Goal: Task Accomplishment & Management: Use online tool/utility

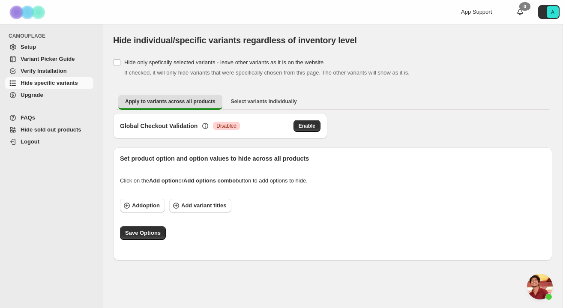
scroll to position [193, 0]
click at [543, 292] on span "Open chat" at bounding box center [540, 287] width 26 height 26
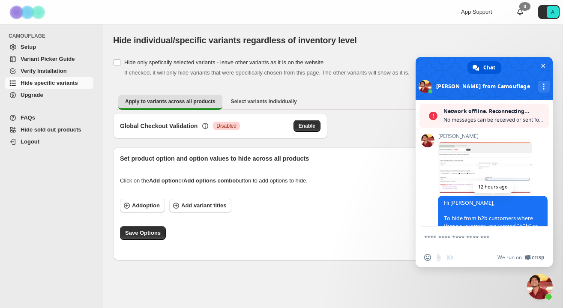
scroll to position [76, 0]
click at [487, 167] on span at bounding box center [485, 166] width 94 height 51
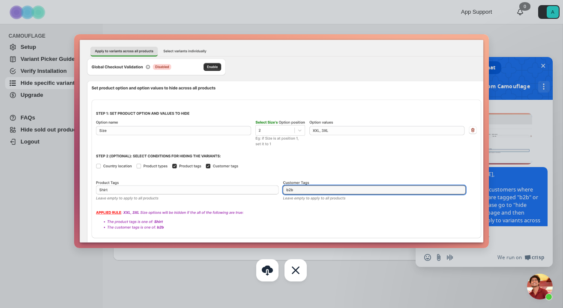
click at [44, 206] on div at bounding box center [281, 154] width 563 height 308
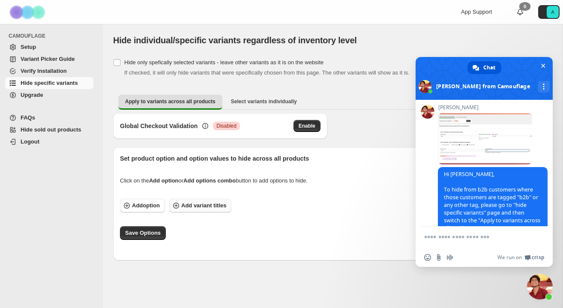
click at [188, 210] on button "Add variant titles" at bounding box center [200, 206] width 62 height 14
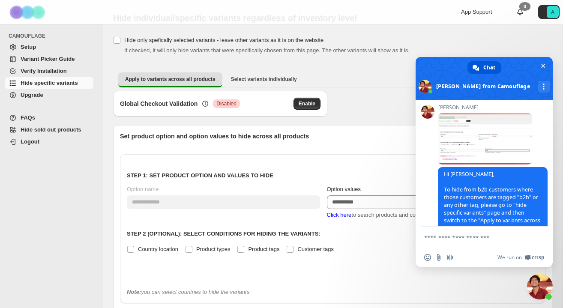
scroll to position [26, 0]
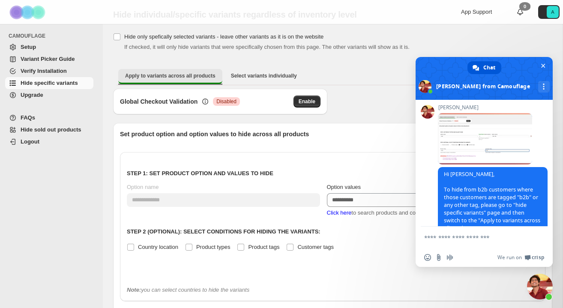
click at [175, 76] on span "Apply to variants across all products" at bounding box center [170, 75] width 90 height 7
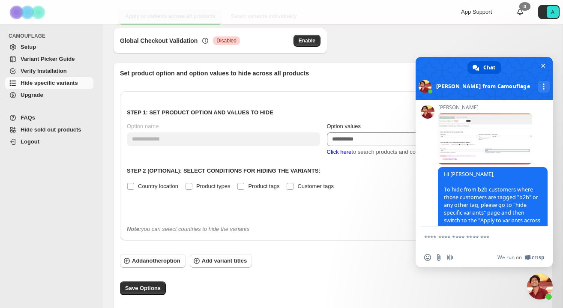
scroll to position [93, 0]
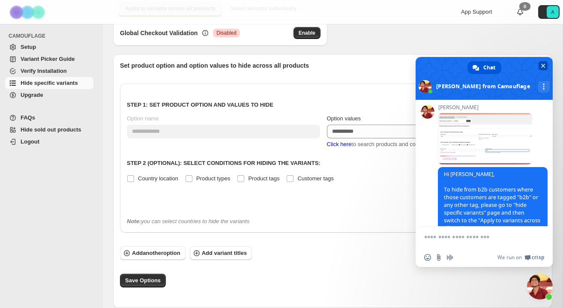
click at [544, 65] on span "Close chat" at bounding box center [543, 66] width 4 height 4
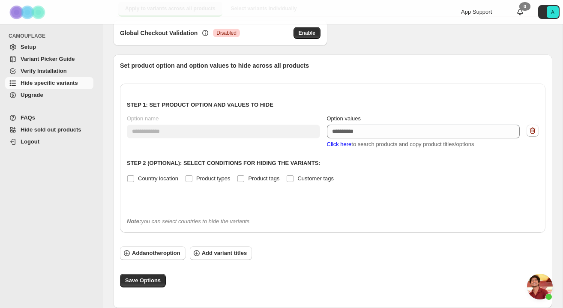
click at [31, 69] on span "Verify Installation" at bounding box center [44, 71] width 46 height 6
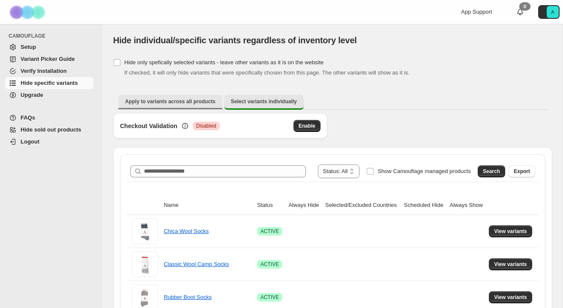
click at [181, 102] on span "Apply to variants across all products" at bounding box center [170, 101] width 90 height 7
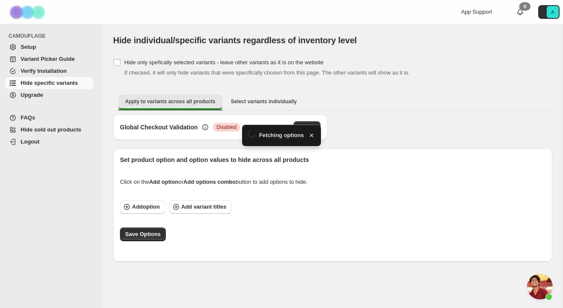
scroll to position [193, 0]
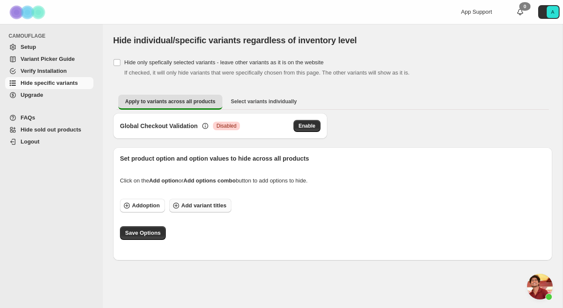
click at [191, 203] on span "Add variant titles" at bounding box center [203, 205] width 45 height 9
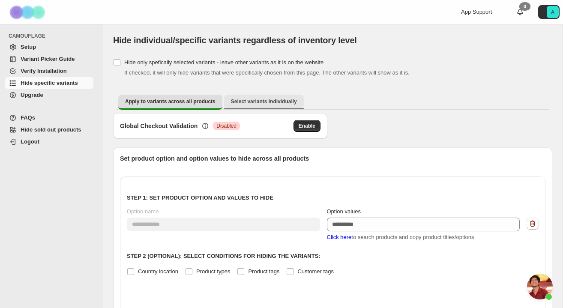
click at [252, 107] on button "Select variants individually" at bounding box center [264, 102] width 80 height 14
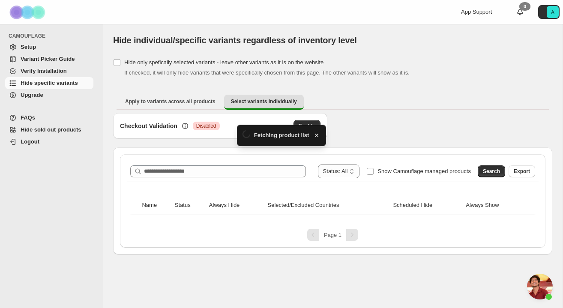
click at [176, 92] on div "Apply to variants across all products Select variants individually More views A…" at bounding box center [332, 102] width 439 height 22
click at [176, 100] on span "Apply to variants across all products" at bounding box center [170, 101] width 90 height 7
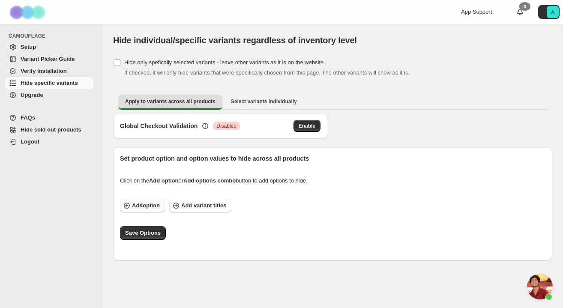
click at [150, 208] on span "Add option" at bounding box center [146, 205] width 28 height 9
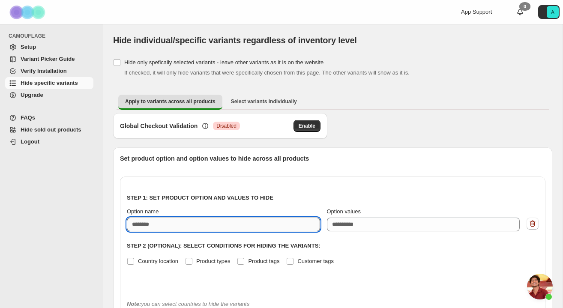
click at [167, 226] on input "Option name" at bounding box center [223, 224] width 193 height 14
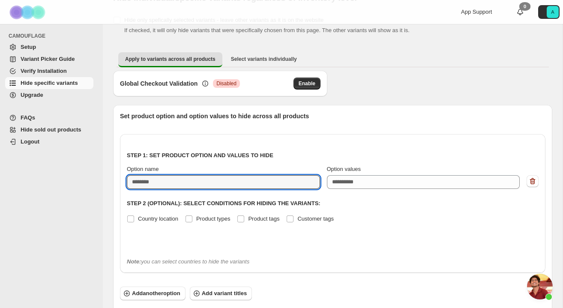
scroll to position [45, 0]
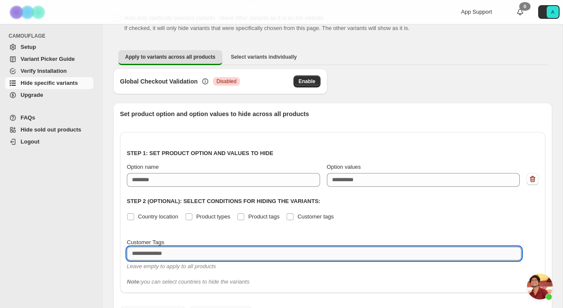
click at [180, 254] on textarea at bounding box center [324, 254] width 394 height 14
type textarea "***"
click at [84, 205] on div "CAMOUFLAGE Setup Variant Picker Guide Verify Installation Hide specific variant…" at bounding box center [51, 166] width 103 height 284
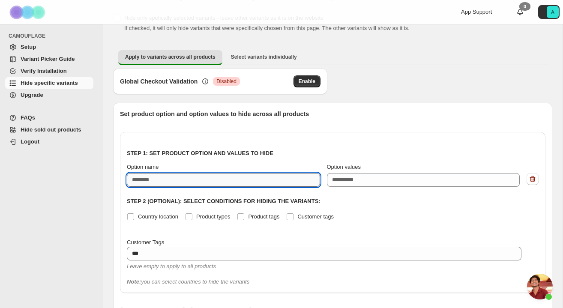
click at [214, 180] on input "Option name" at bounding box center [223, 180] width 193 height 14
click at [290, 153] on p "Step 1: Set product option and values to hide" at bounding box center [332, 153] width 411 height 9
click at [188, 179] on input "Option name" at bounding box center [223, 180] width 193 height 14
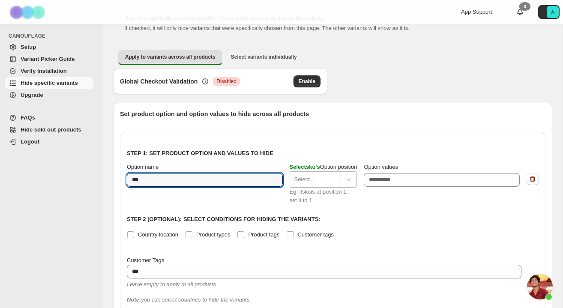
type input "***"
click at [321, 183] on div at bounding box center [315, 179] width 42 height 10
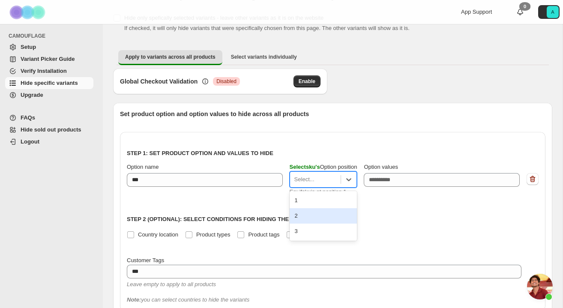
click at [331, 217] on div "2" at bounding box center [323, 215] width 68 height 15
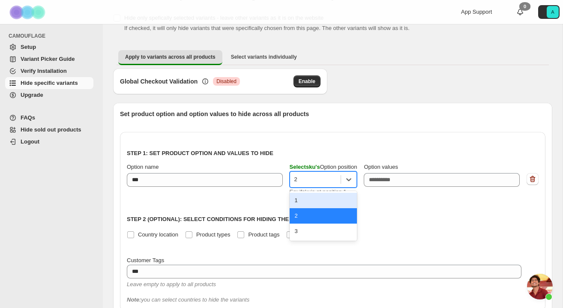
click at [319, 185] on div "2" at bounding box center [315, 180] width 51 height 14
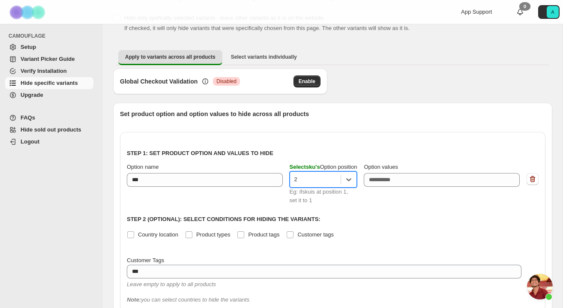
click at [310, 179] on div at bounding box center [315, 179] width 42 height 10
type input "*"
click at [391, 98] on div "Global Checkout Validation Critical Disabled Enable" at bounding box center [332, 85] width 439 height 34
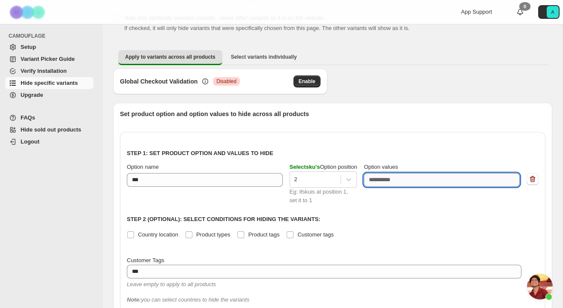
click at [399, 177] on textarea "Option values" at bounding box center [441, 180] width 156 height 14
paste textarea "**********"
type textarea "**********"
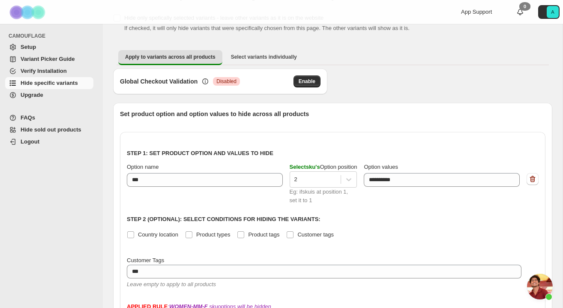
click at [410, 103] on div "**********" at bounding box center [329, 254] width 432 height 303
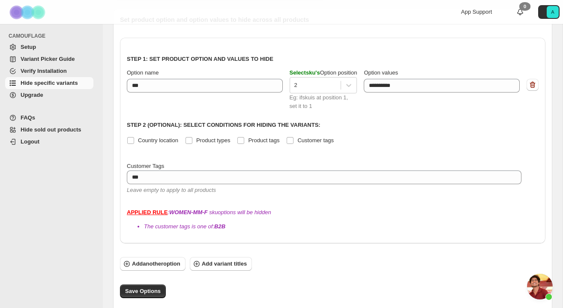
scroll to position [149, 0]
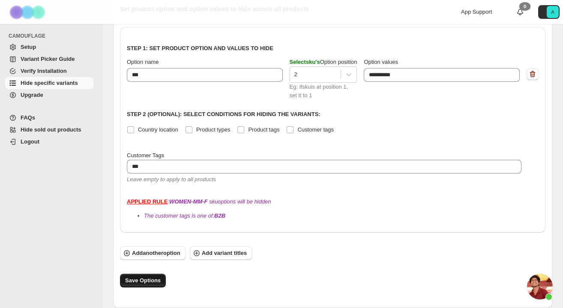
click at [146, 282] on span "Save Options" at bounding box center [143, 280] width 36 height 9
click at [60, 74] on span "Verify Installation" at bounding box center [56, 71] width 71 height 9
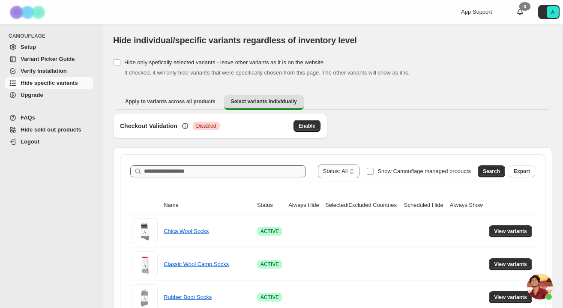
scroll to position [193, 0]
click at [198, 101] on span "Apply to variants across all products" at bounding box center [170, 101] width 90 height 7
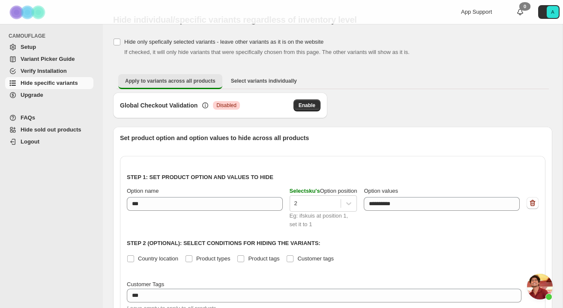
scroll to position [21, 0]
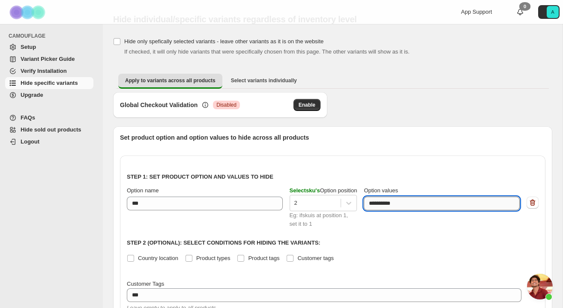
click at [438, 203] on textarea "**********" at bounding box center [439, 204] width 152 height 14
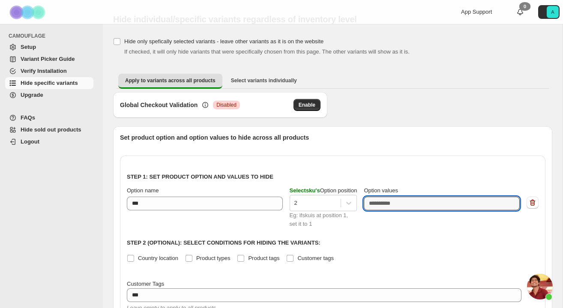
click at [508, 138] on p "Set product option and option values to hide across all products" at bounding box center [332, 137] width 425 height 9
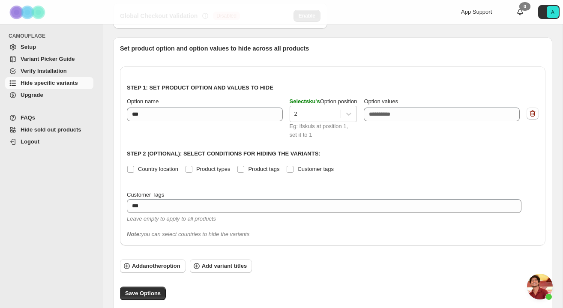
scroll to position [123, 0]
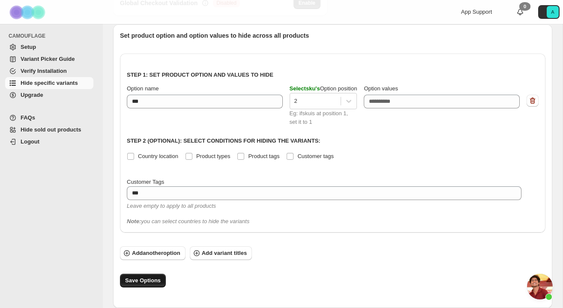
click at [146, 279] on span "Save Options" at bounding box center [143, 280] width 36 height 9
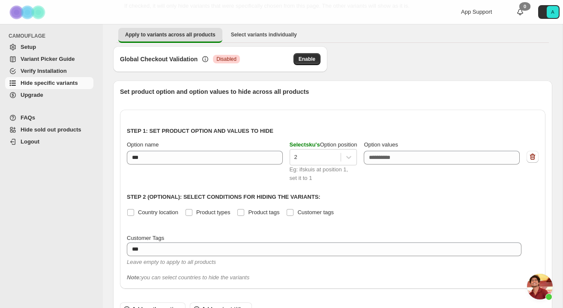
scroll to position [37, 0]
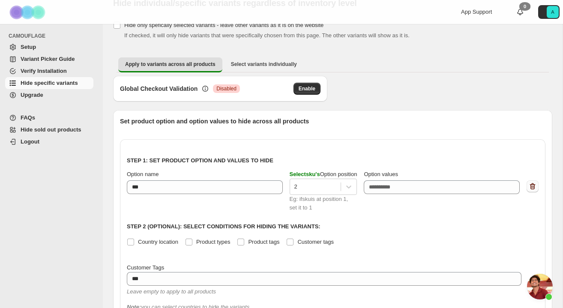
click at [532, 190] on icon "button" at bounding box center [532, 186] width 9 height 9
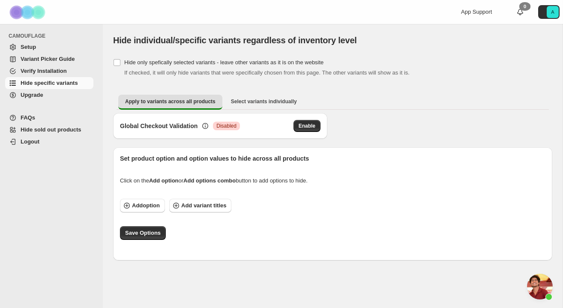
scroll to position [0, 0]
click at [143, 232] on span "Save Options" at bounding box center [143, 233] width 36 height 9
click at [177, 206] on icon "button" at bounding box center [175, 205] width 3 height 3
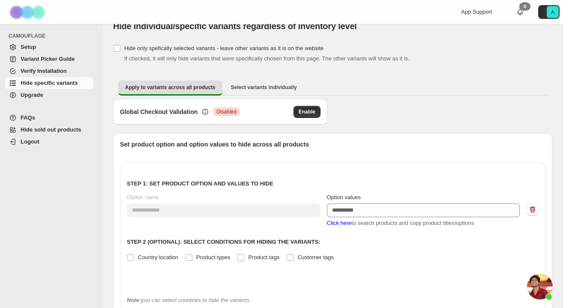
scroll to position [15, 0]
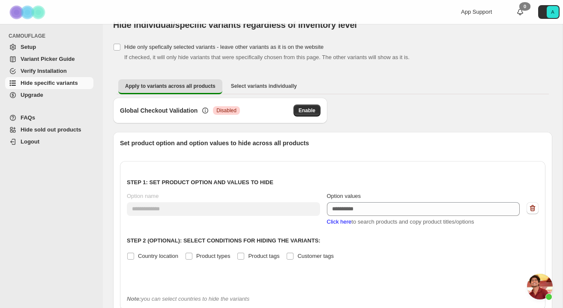
click at [343, 222] on span "Click here" at bounding box center [339, 221] width 25 height 6
click at [337, 222] on span "Click here" at bounding box center [339, 221] width 25 height 6
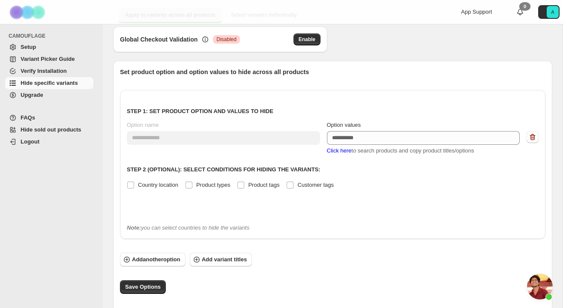
scroll to position [93, 0]
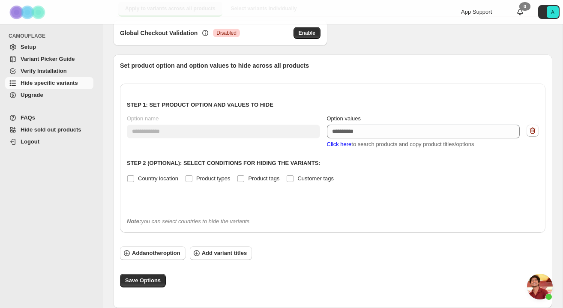
click at [343, 144] on span "Click here" at bounding box center [339, 144] width 25 height 6
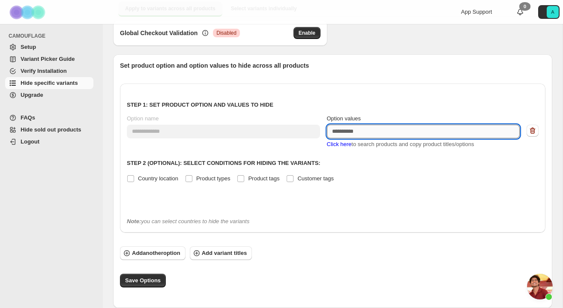
click at [480, 131] on textarea "Option values" at bounding box center [423, 132] width 193 height 14
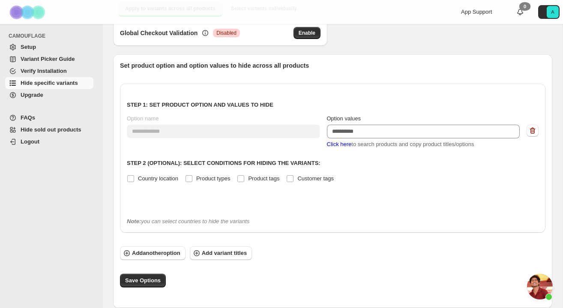
click at [344, 144] on span "Click here" at bounding box center [339, 144] width 25 height 6
click at [534, 128] on icon "button" at bounding box center [532, 130] width 9 height 9
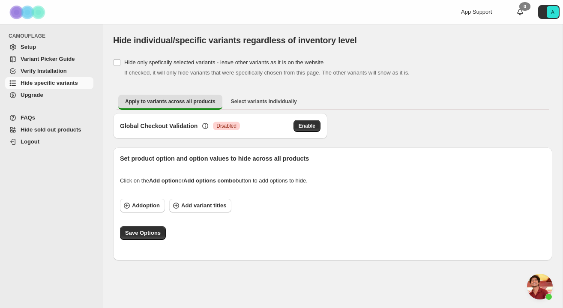
scroll to position [0, 0]
click at [141, 229] on span "Save Options" at bounding box center [143, 233] width 36 height 9
